Goal: Task Accomplishment & Management: Use online tool/utility

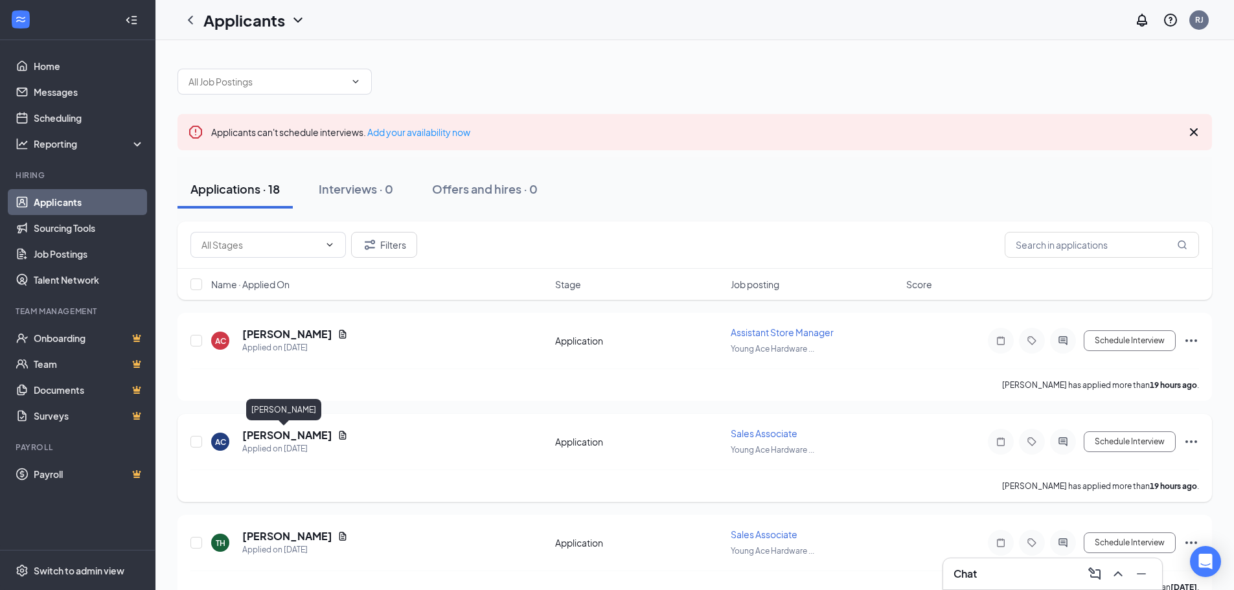
click at [258, 431] on h5 "[PERSON_NAME]" at bounding box center [287, 435] width 90 height 14
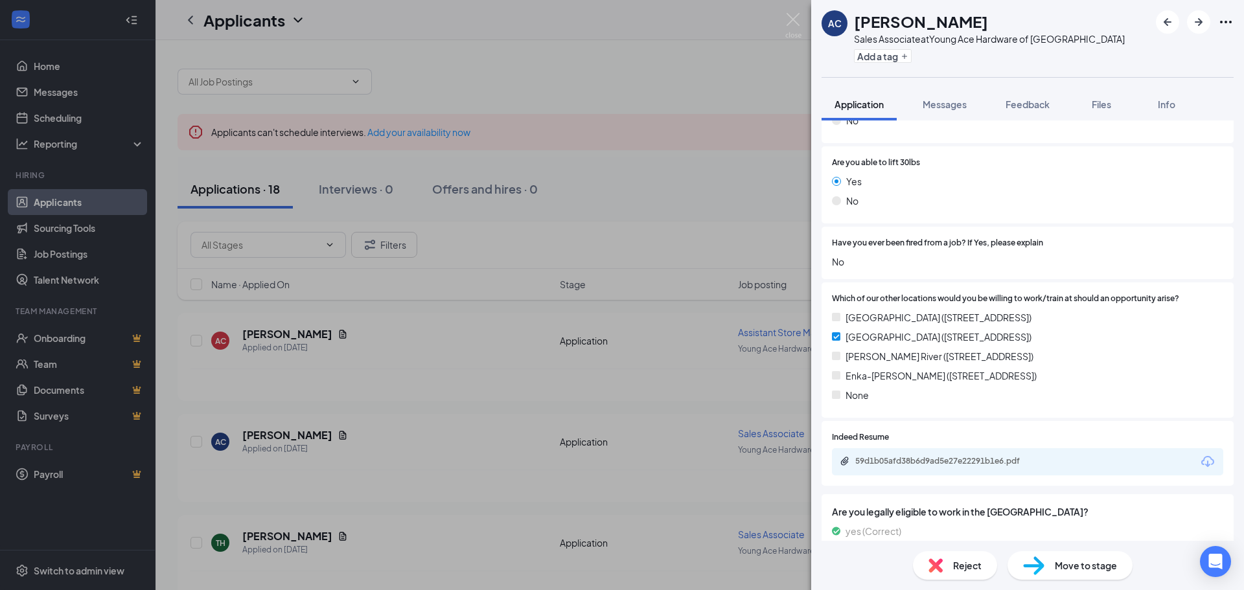
scroll to position [814, 0]
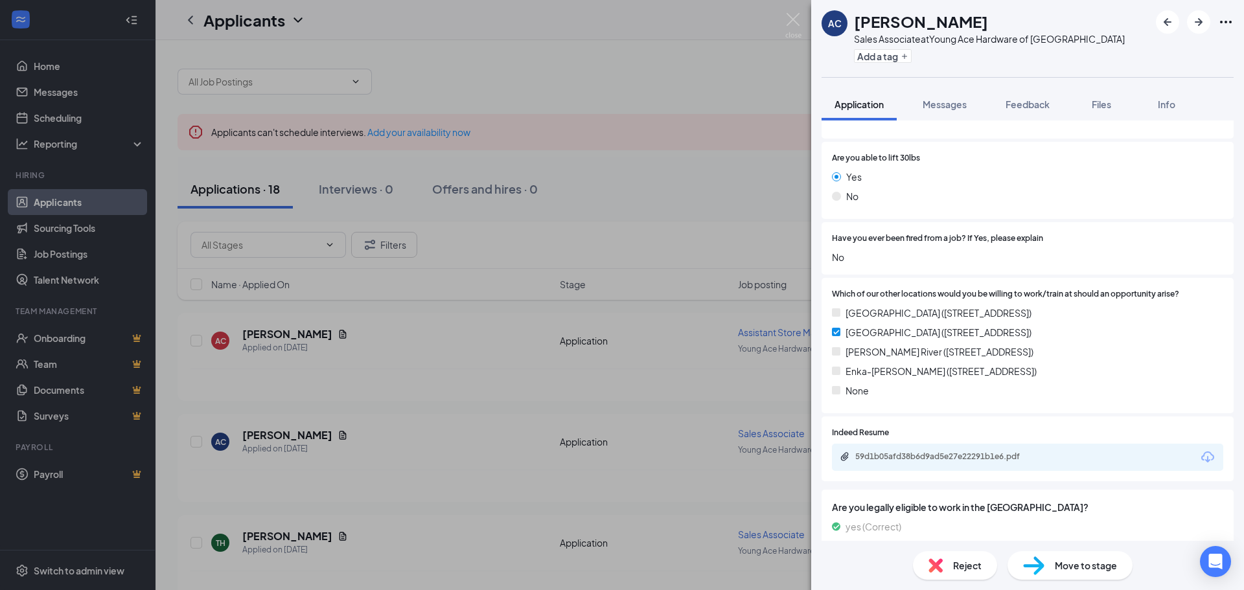
click at [1198, 466] on div "59d1b05afd38b6d9ad5e27e22291b1e6.pdf" at bounding box center [1027, 457] width 391 height 27
drag, startPoint x: 1198, startPoint y: 466, endPoint x: 1211, endPoint y: 426, distance: 42.6
click at [1211, 426] on div "Indeed Resume 59d1b05afd38b6d9ad5e27e22291b1e6.pdf" at bounding box center [1027, 448] width 412 height 65
click at [1211, 418] on div "Indeed Resume 59d1b05afd38b6d9ad5e27e22291b1e6.pdf" at bounding box center [1027, 448] width 412 height 65
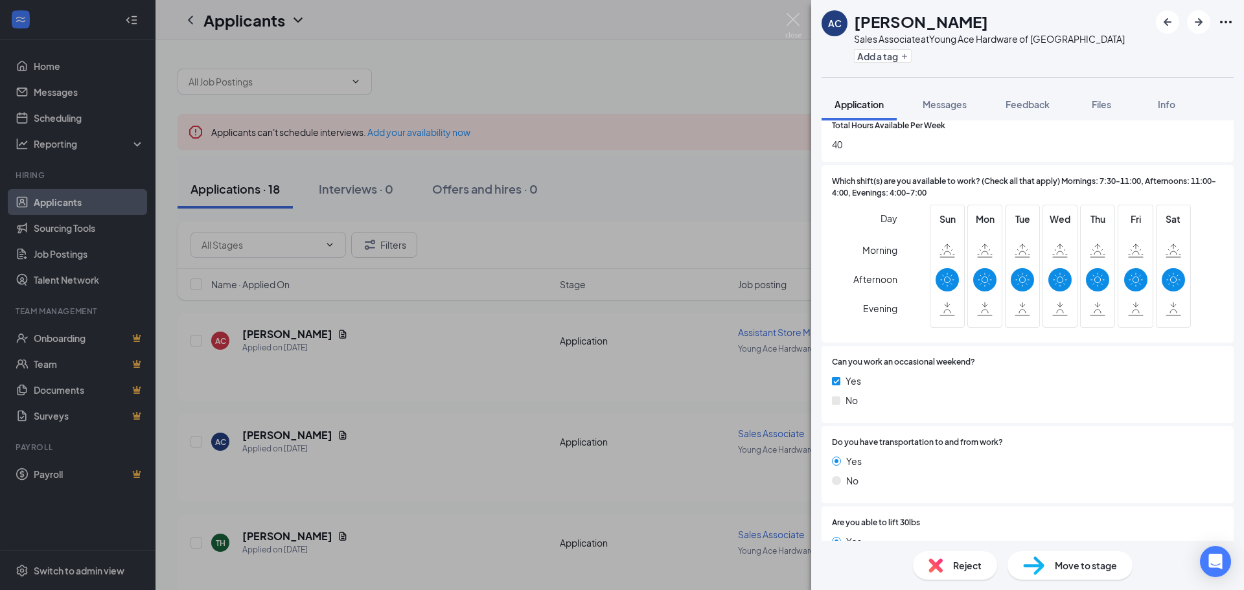
scroll to position [437, 0]
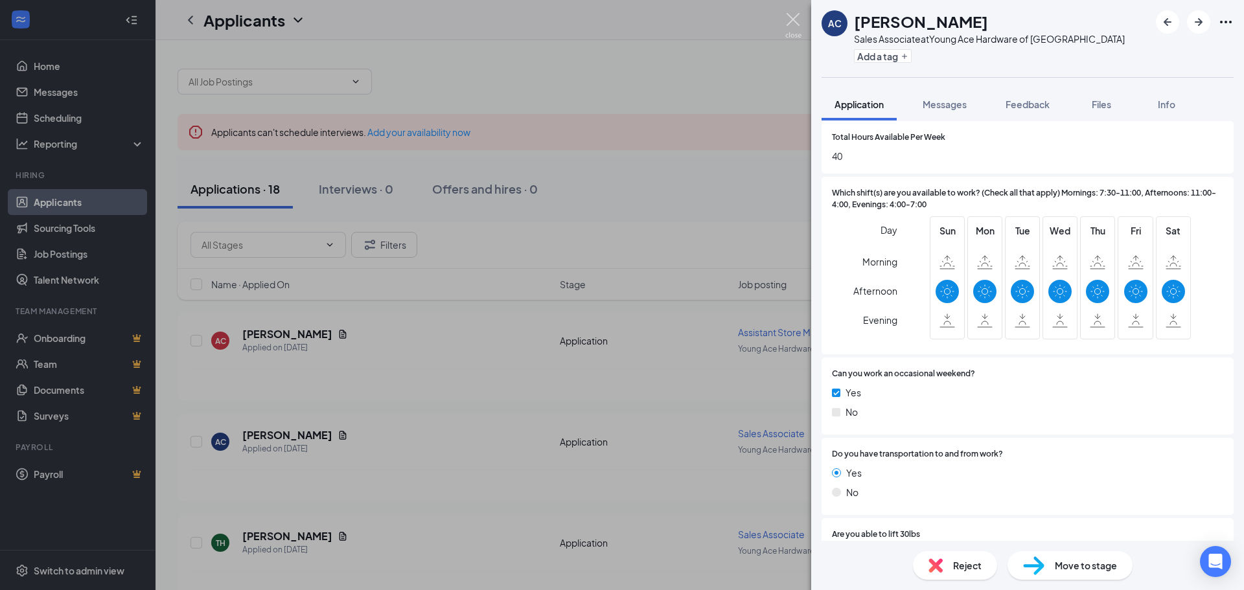
click at [799, 17] on img at bounding box center [793, 25] width 16 height 25
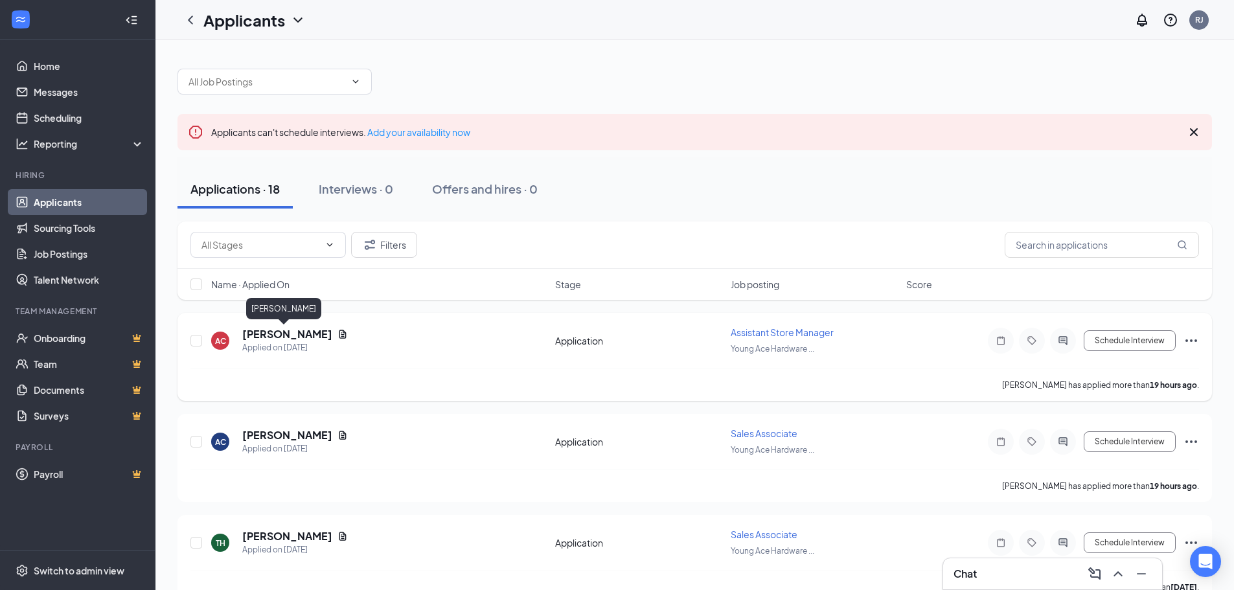
click at [264, 337] on h5 "[PERSON_NAME]" at bounding box center [287, 334] width 90 height 14
